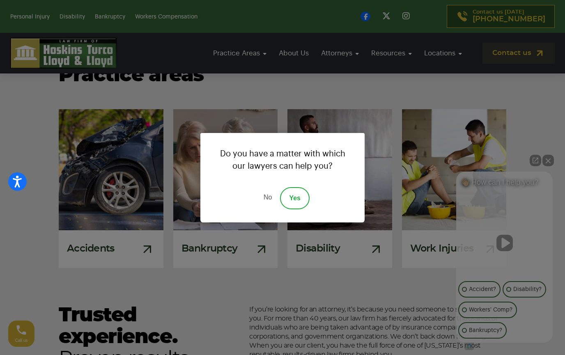
scroll to position [658, 0]
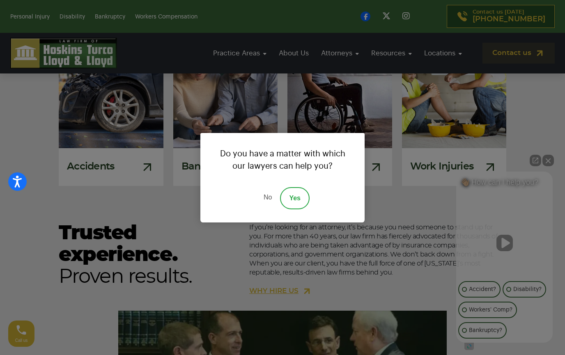
click at [268, 198] on link "No" at bounding box center [268, 198] width 25 height 22
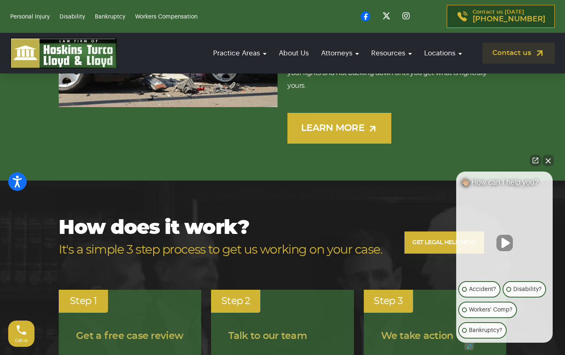
scroll to position [1438, 0]
